Goal: Information Seeking & Learning: Learn about a topic

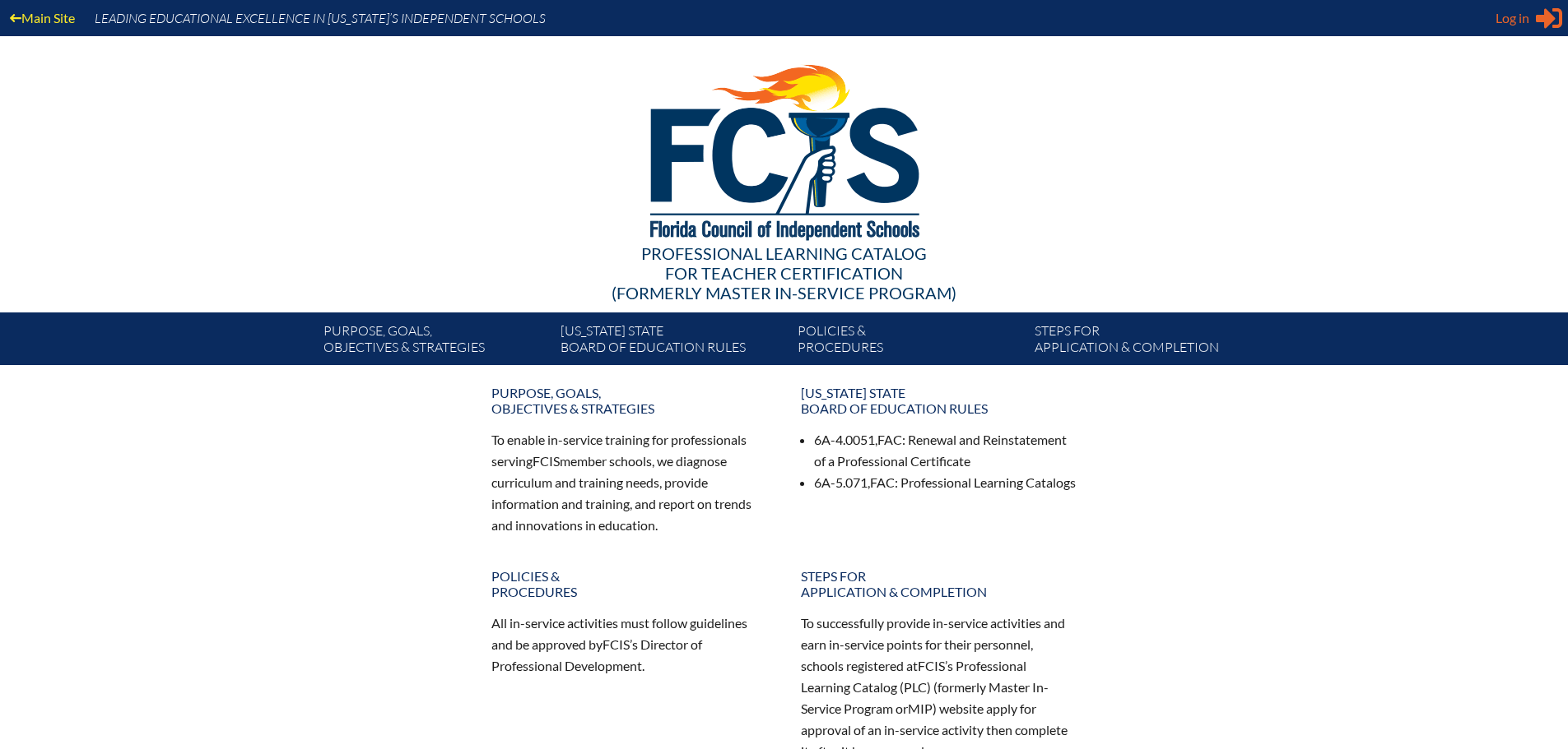
type input "[EMAIL_ADDRESS][DOMAIN_NAME]"
click at [1510, 15] on span "Log in" at bounding box center [1513, 18] width 34 height 20
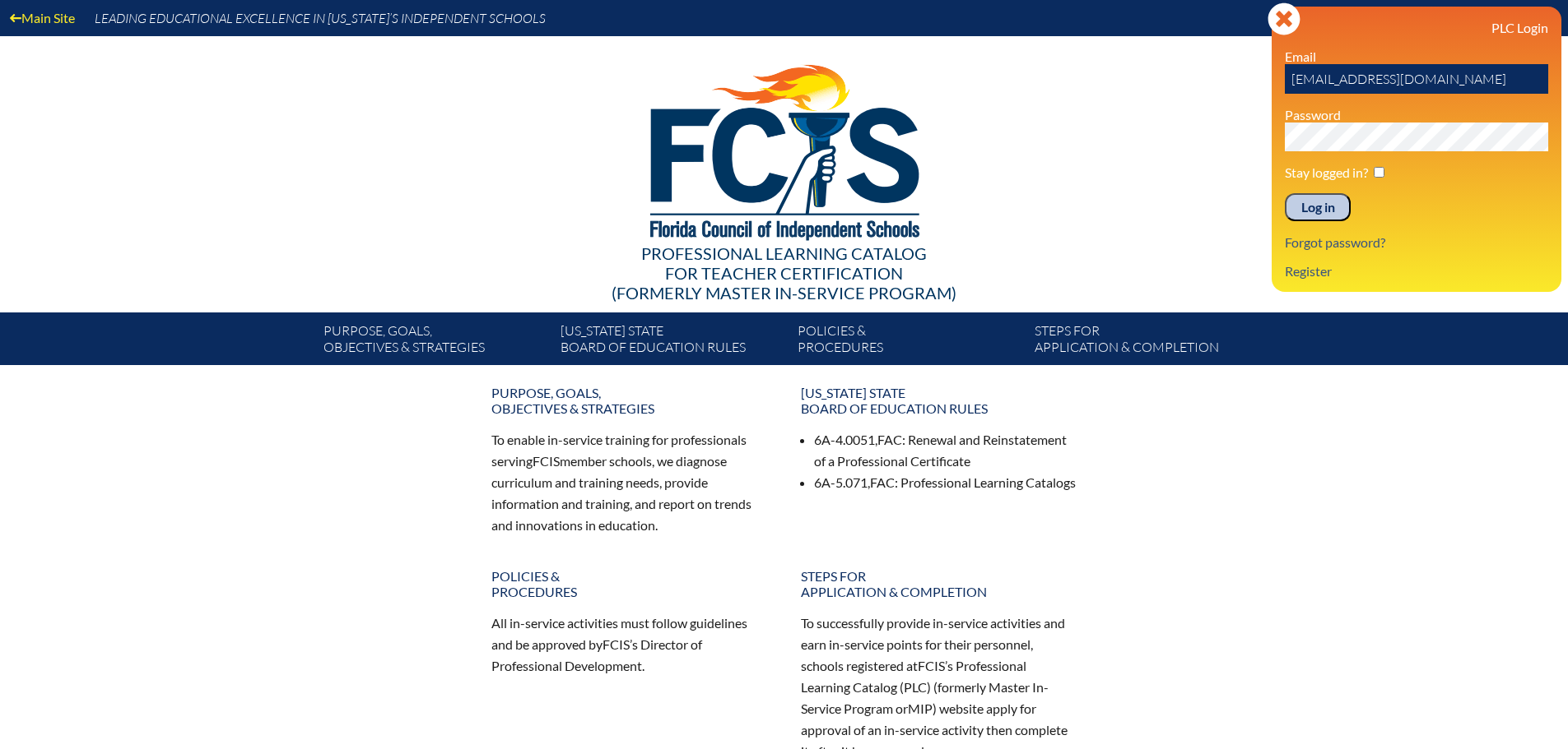
click at [1309, 213] on input "Log in" at bounding box center [1318, 207] width 66 height 28
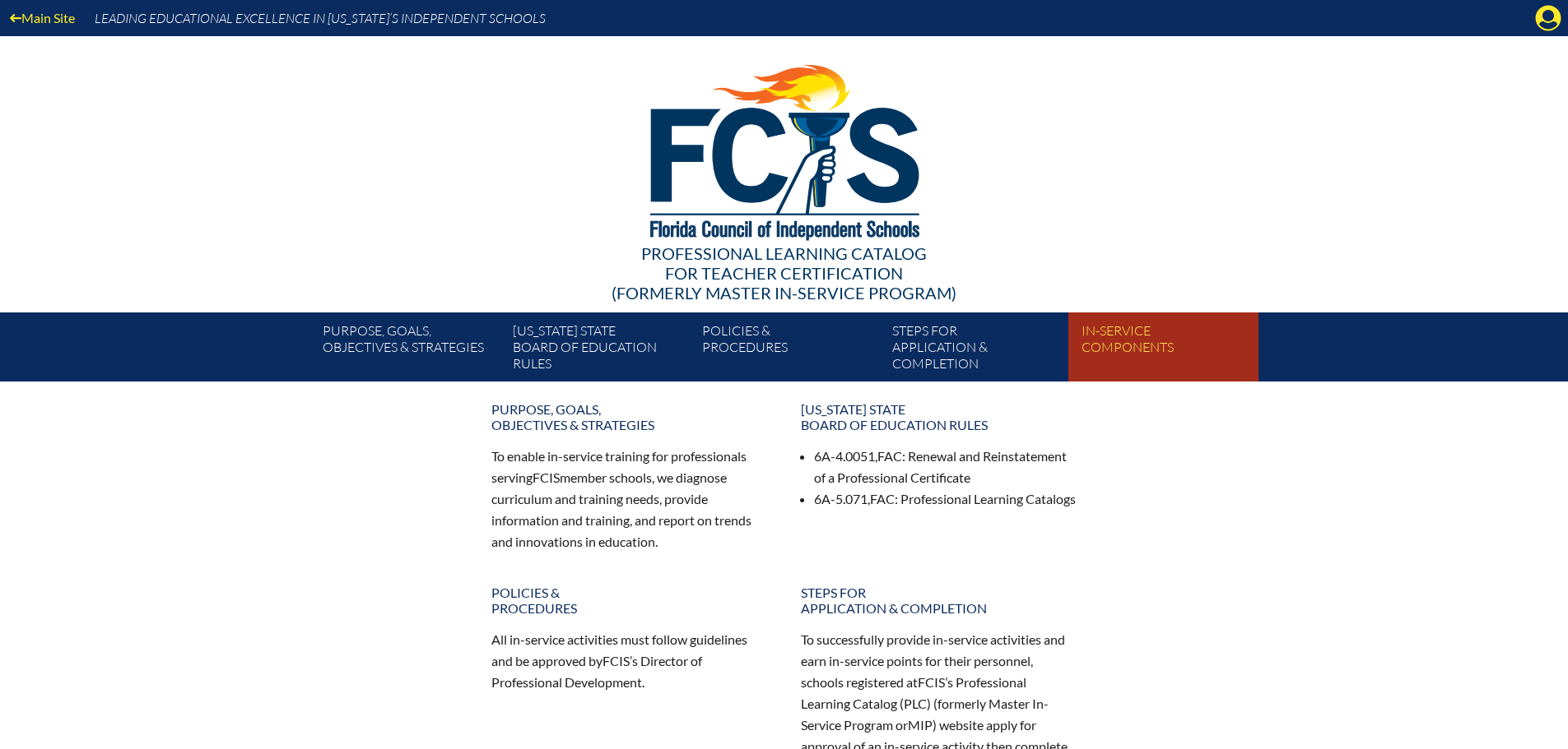
click at [1142, 358] on link "In-service components" at bounding box center [1170, 350] width 189 height 62
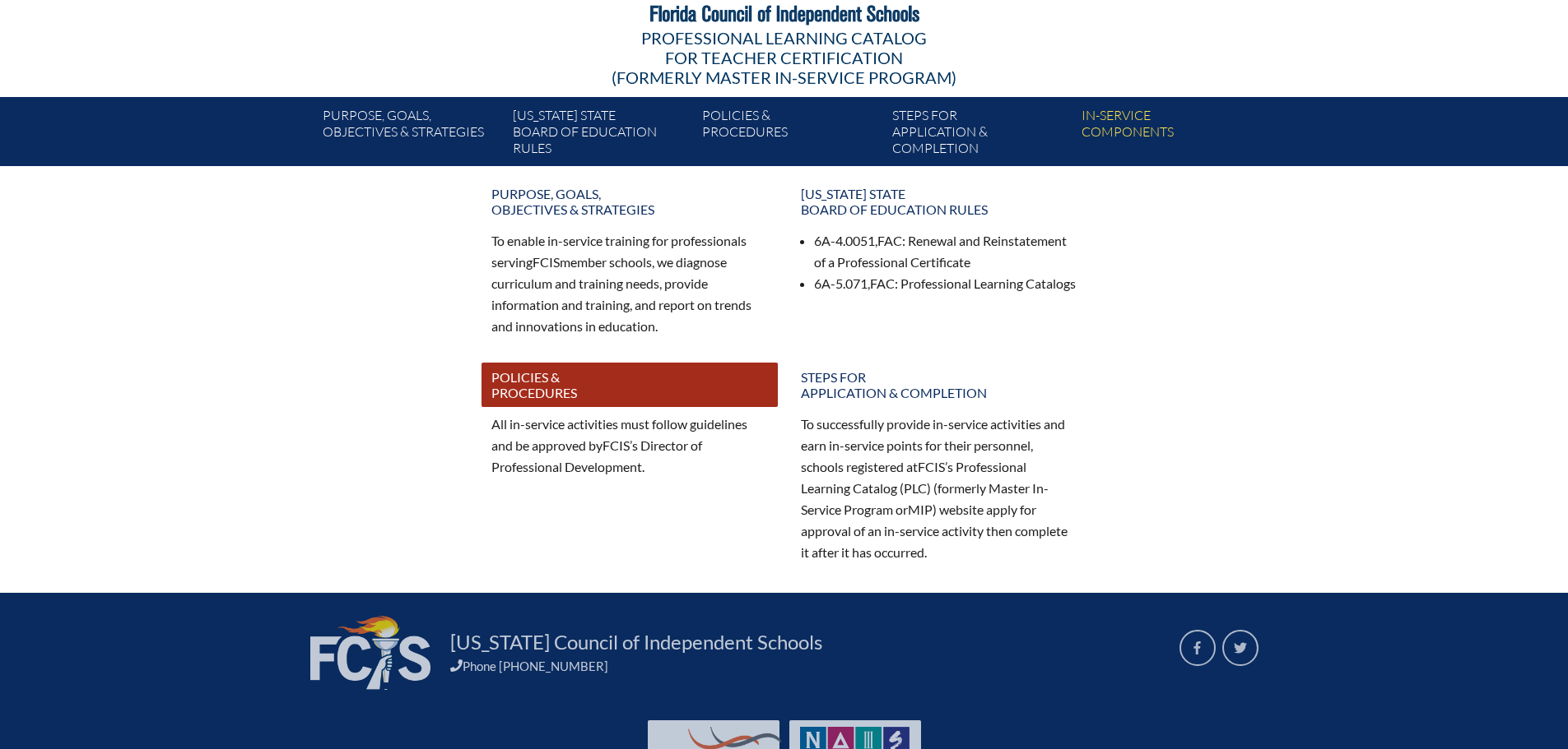
scroll to position [246, 0]
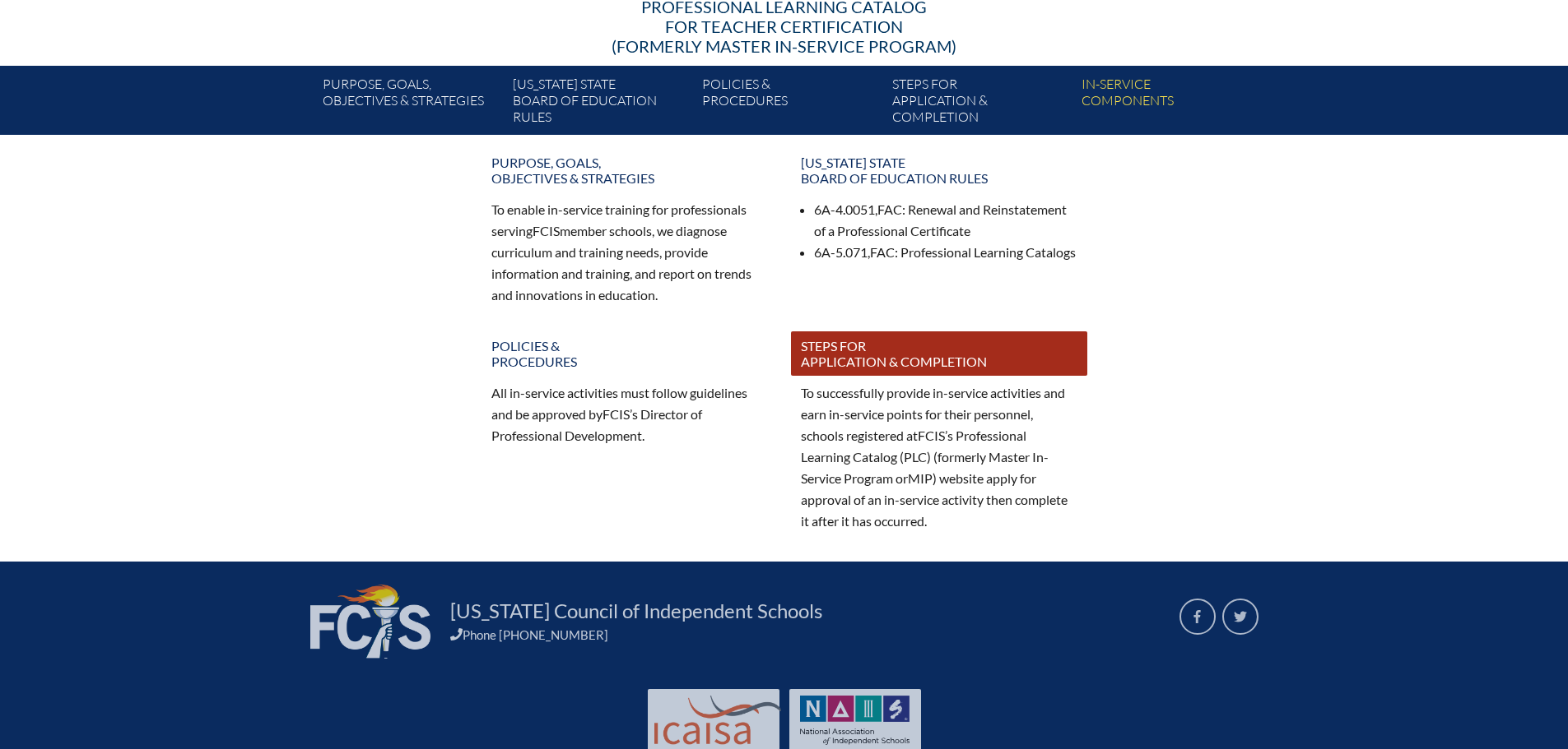
click at [852, 352] on link "Steps for application & completion" at bounding box center [939, 353] width 296 height 44
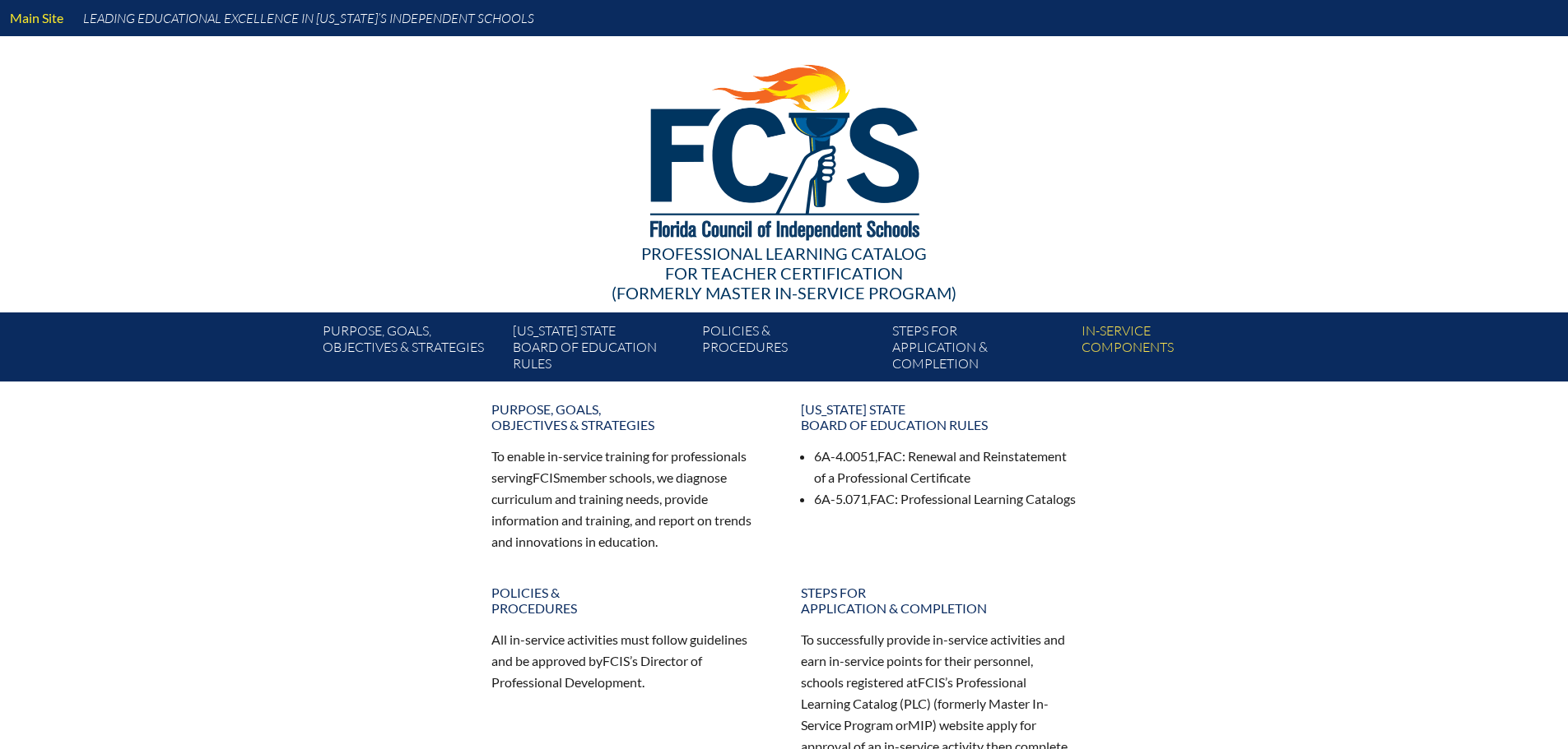
scroll to position [246, 0]
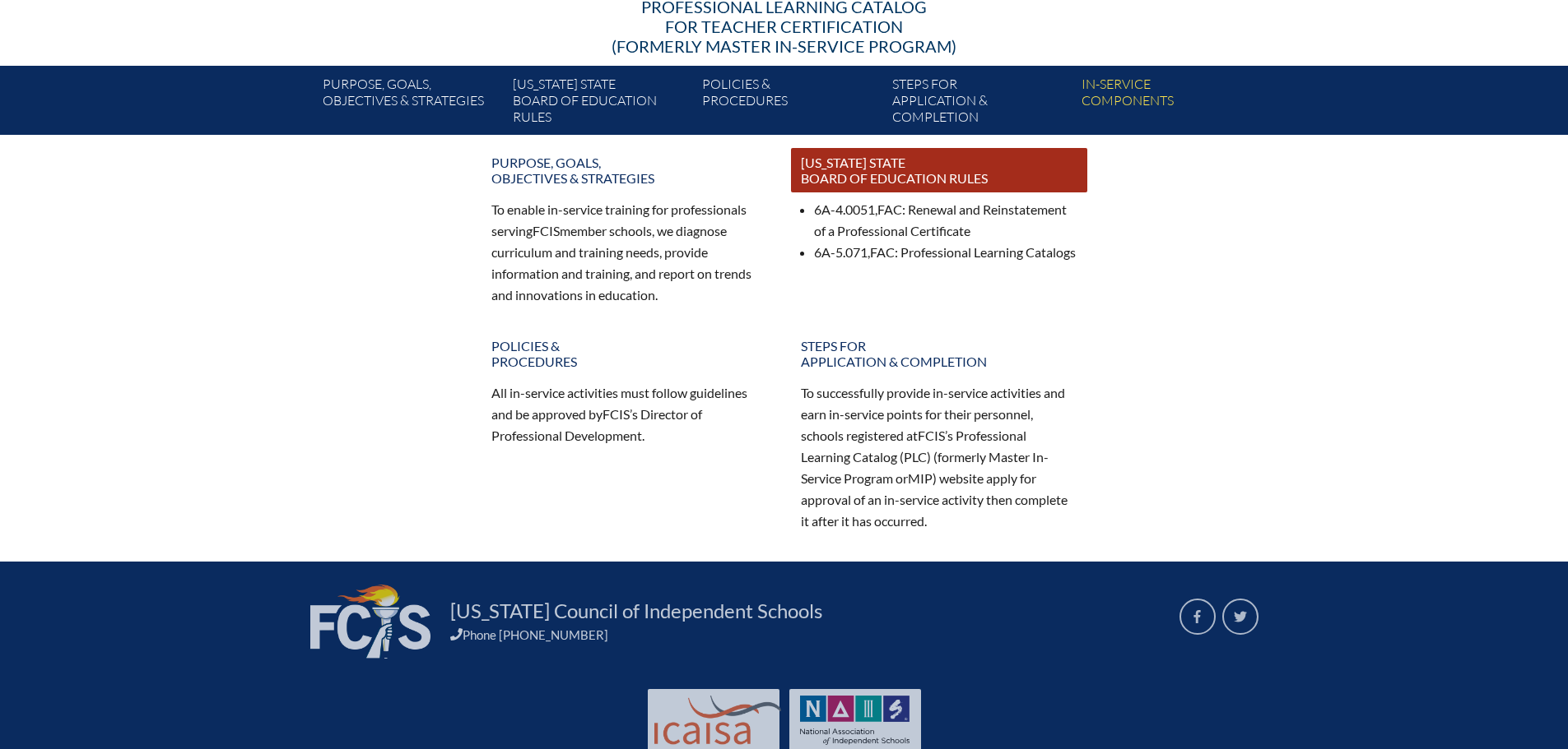
click at [809, 180] on link "[US_STATE] State Board of Education rules" at bounding box center [939, 170] width 296 height 44
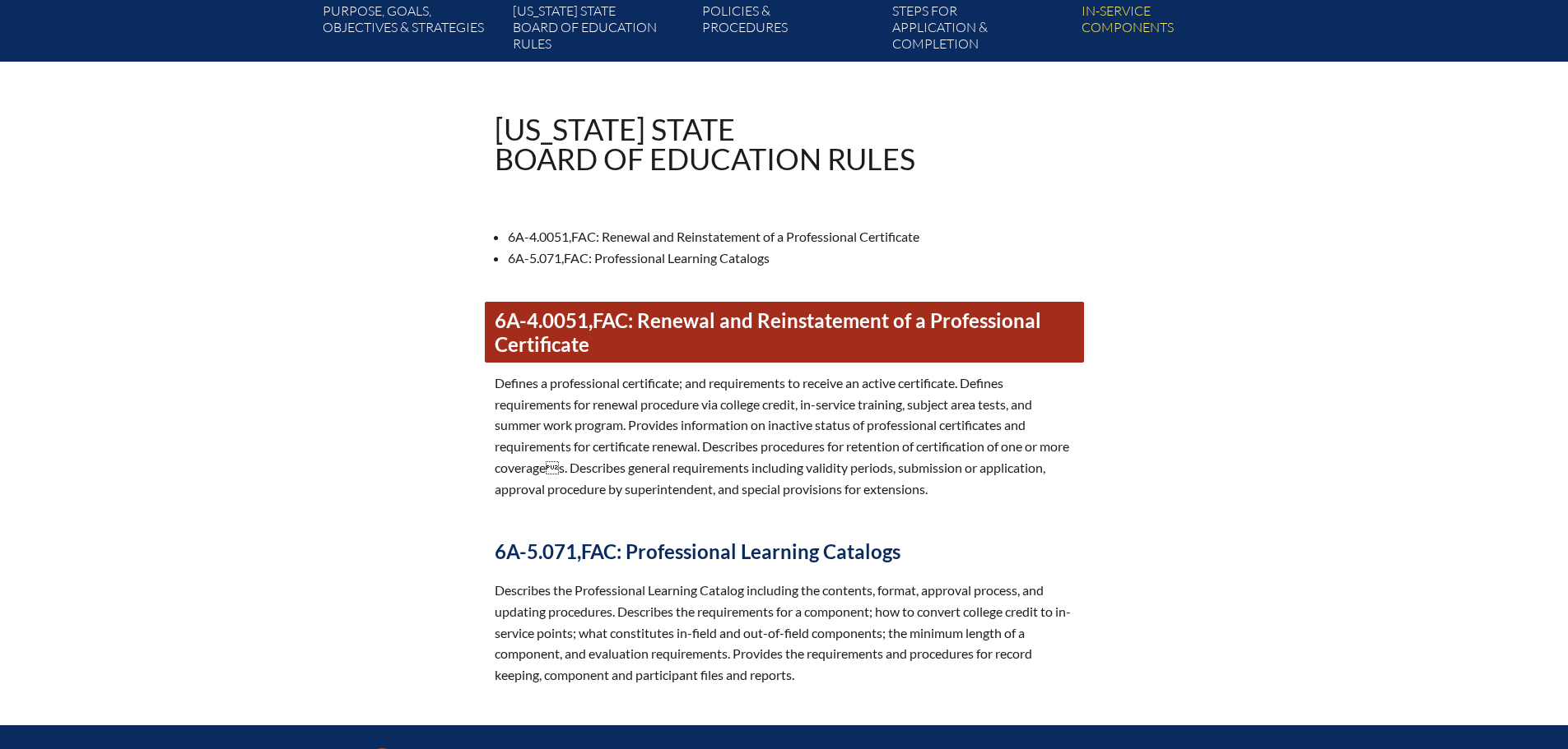
scroll to position [329, 0]
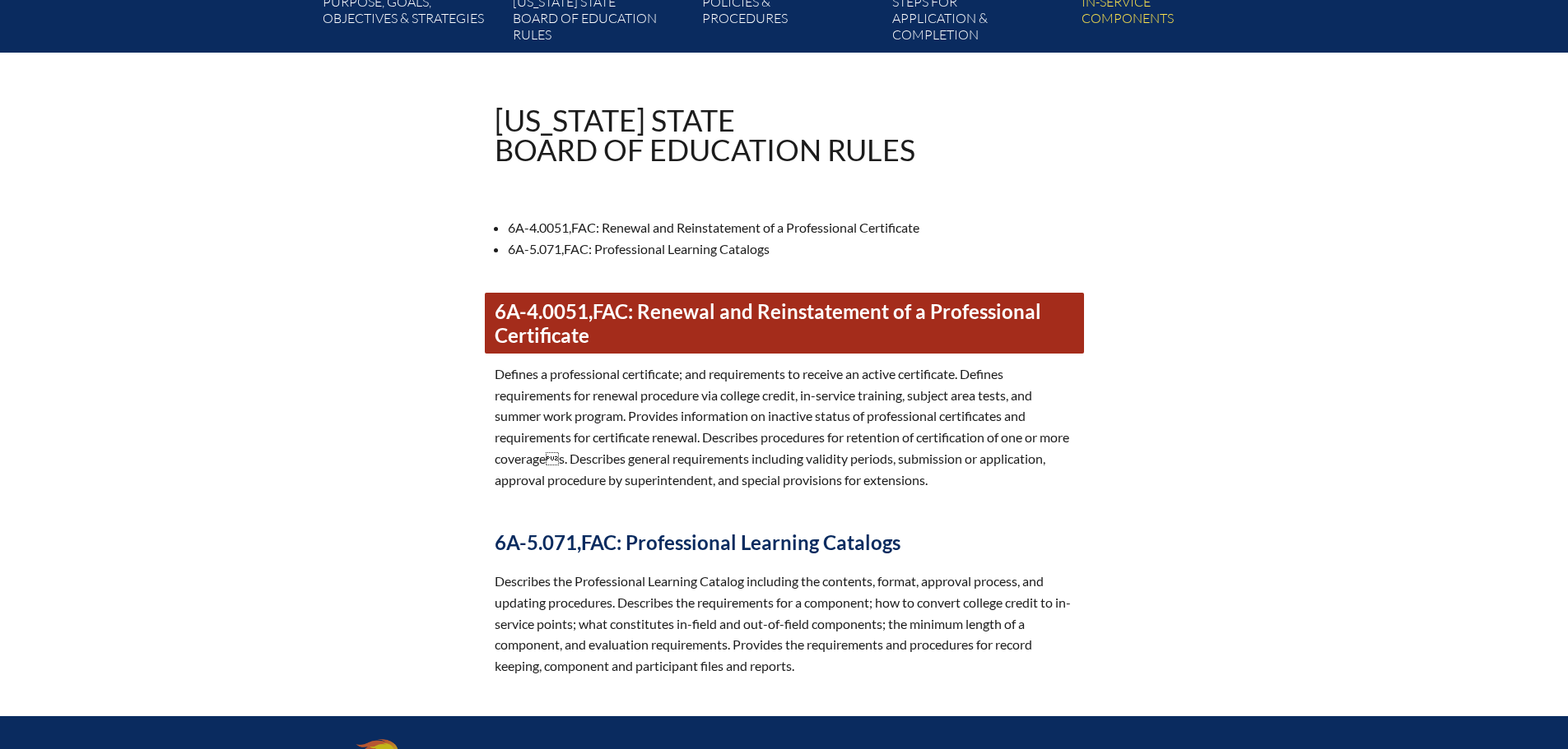
click at [670, 326] on link "6A-4.0051, FAC : Renewal and Reinstatement of a Professional Certificate" at bounding box center [785, 323] width 600 height 61
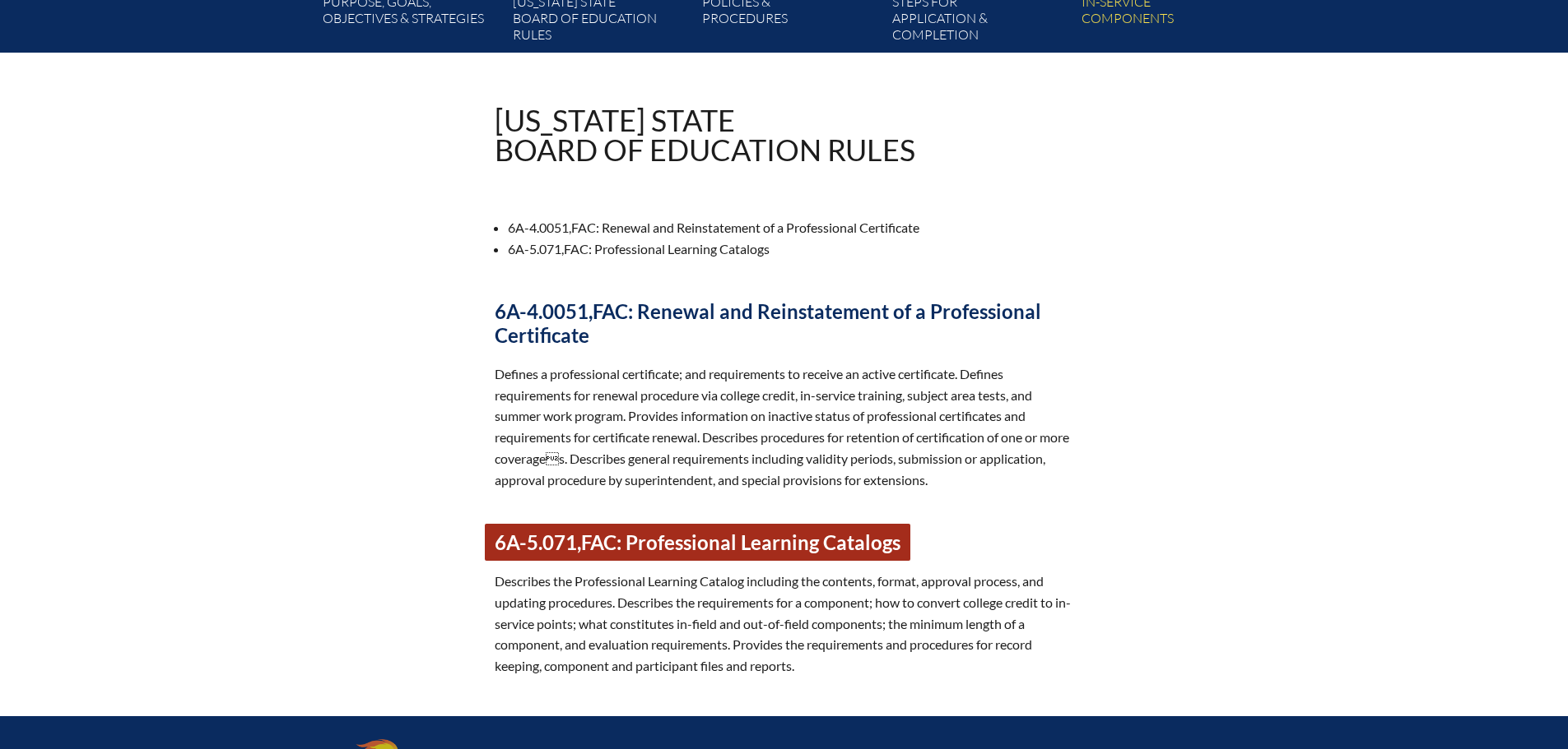
click at [789, 533] on link "6A-5.071, FAC : Professional Learning Catalogs" at bounding box center [698, 543] width 426 height 37
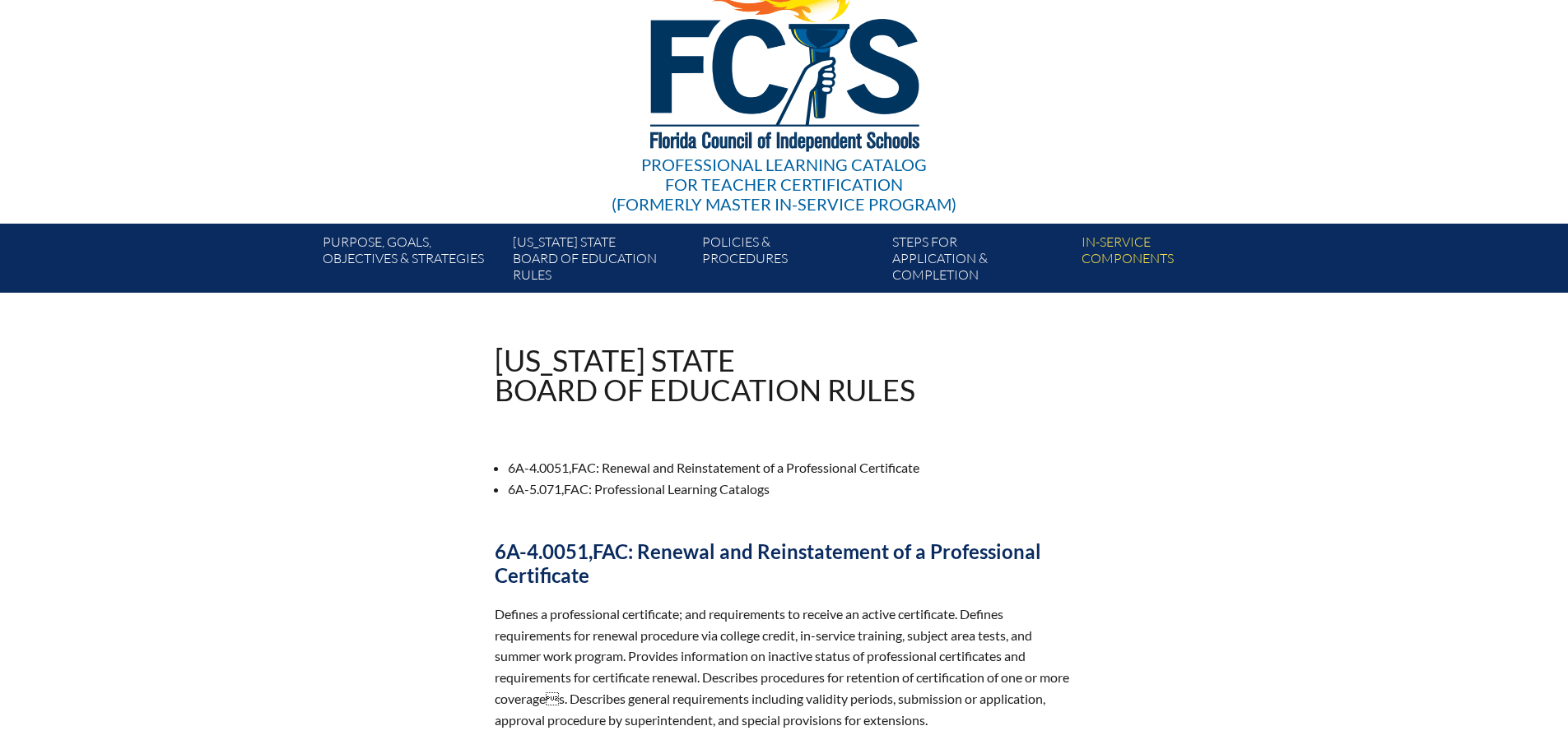
scroll to position [82, 0]
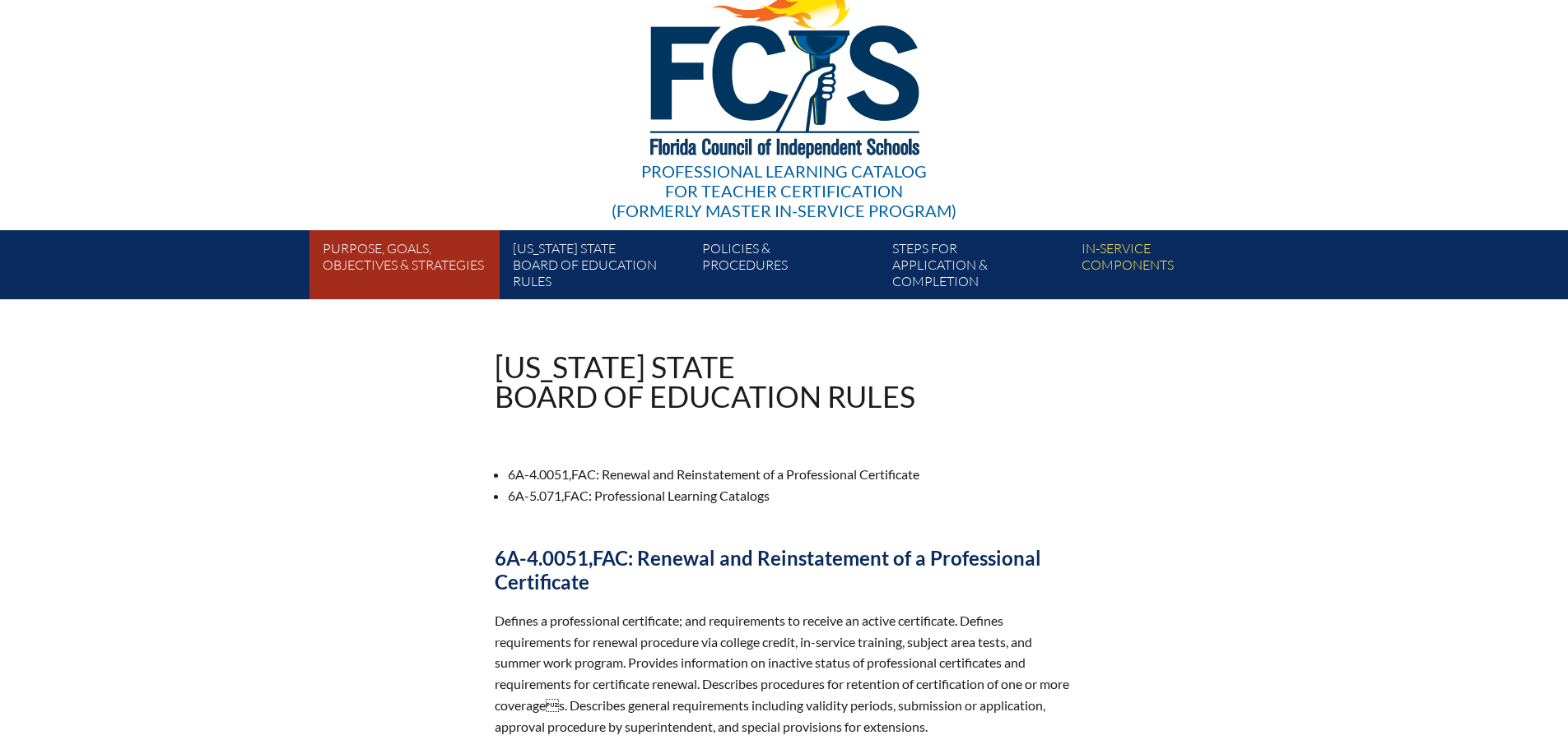
click at [400, 255] on link "Purpose, goals, objectives & strategies" at bounding box center [410, 267] width 189 height 62
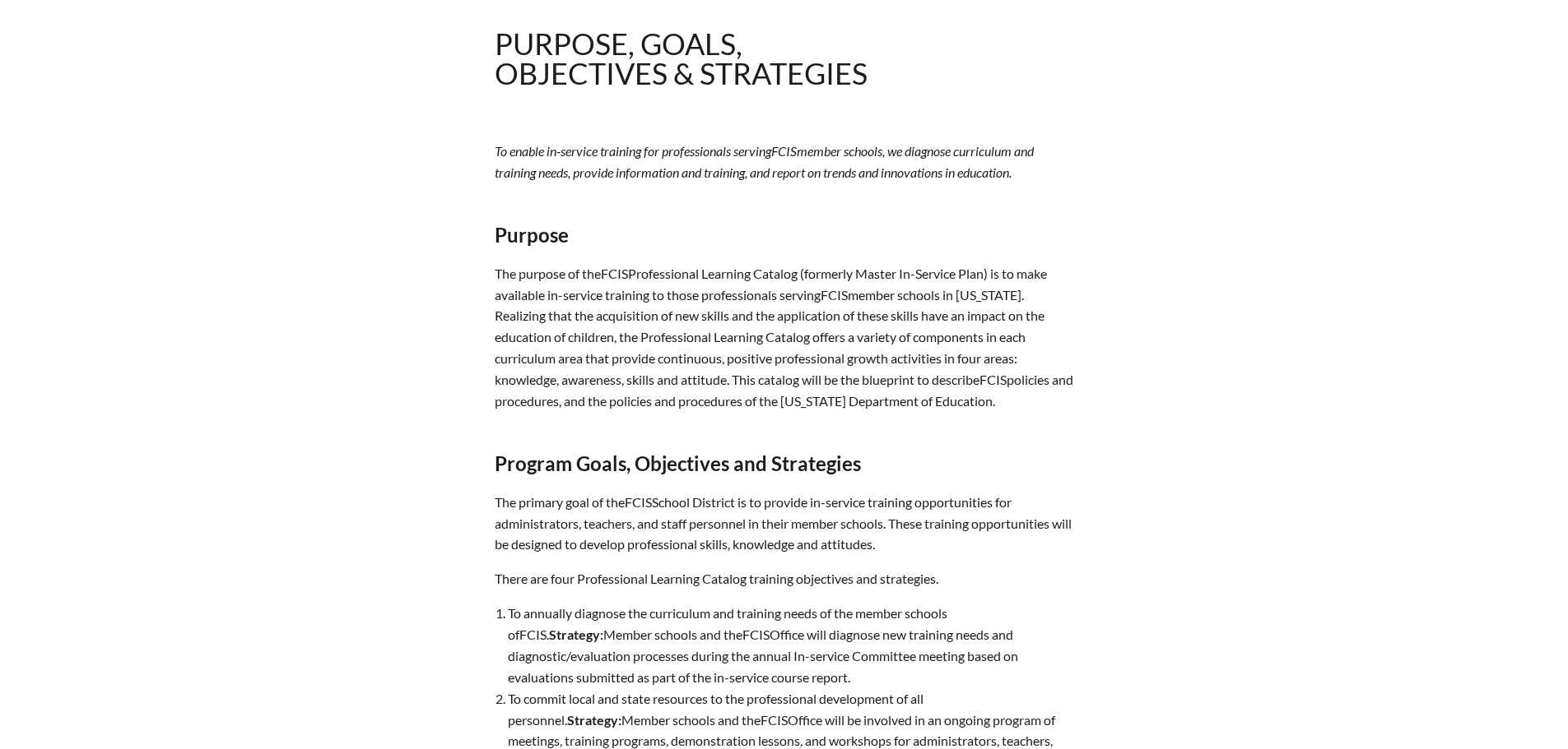
scroll to position [246, 0]
